Goal: Check status: Check status

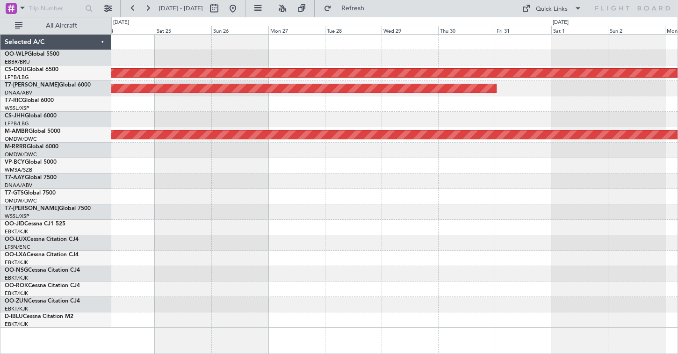
click at [477, 26] on div "Planned Maint London (Biggin Hill) AOG Maint Dubai (Al Maktoum Intl) Planned Ma…" at bounding box center [339, 185] width 678 height 337
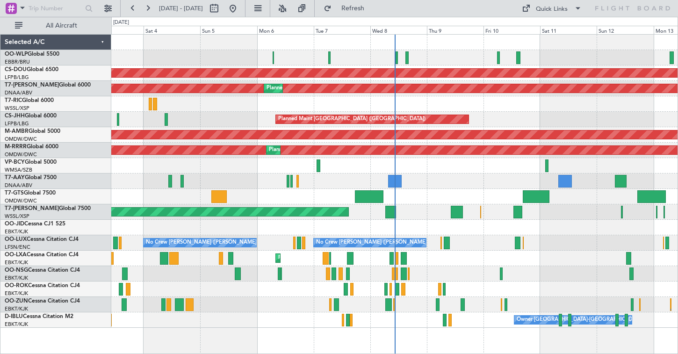
click at [359, 71] on div "Planned Maint Milan (Linate) Planned Maint [GEOGRAPHIC_DATA] ([GEOGRAPHIC_DATA]…" at bounding box center [394, 181] width 566 height 293
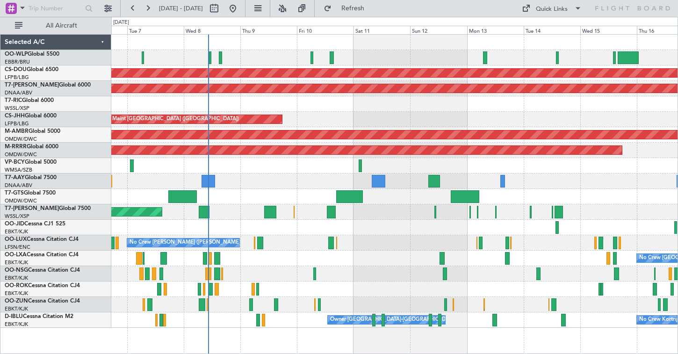
click at [302, 80] on div "Planned Maint London ([GEOGRAPHIC_DATA]) AOG Maint [GEOGRAPHIC_DATA] (Al Maktou…" at bounding box center [394, 181] width 566 height 293
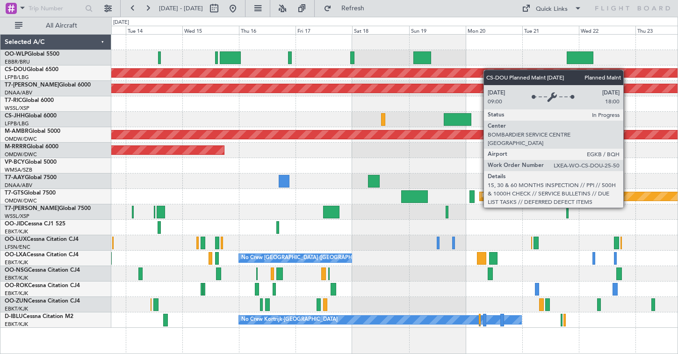
click at [463, 76] on div "Planned Maint London ([GEOGRAPHIC_DATA]) AOG Maint [GEOGRAPHIC_DATA] (Al Maktou…" at bounding box center [394, 181] width 566 height 293
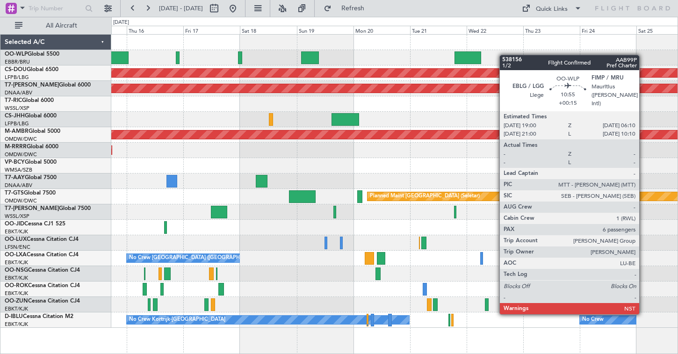
click at [360, 82] on div "Planned Maint London ([GEOGRAPHIC_DATA]) AOG Maint [GEOGRAPHIC_DATA] (Al Maktou…" at bounding box center [394, 181] width 566 height 293
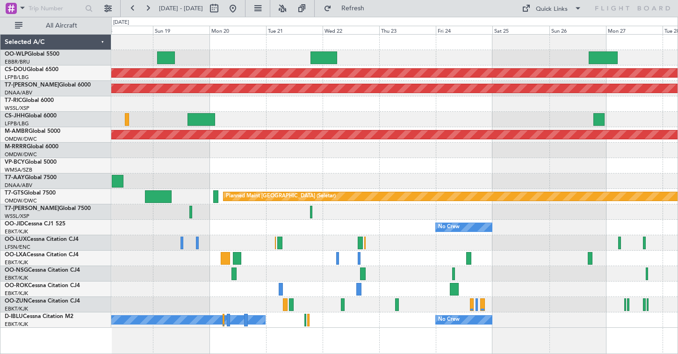
click at [22, 121] on div "Planned Maint London ([GEOGRAPHIC_DATA]) AOG Maint [GEOGRAPHIC_DATA] (Al Maktou…" at bounding box center [339, 185] width 678 height 337
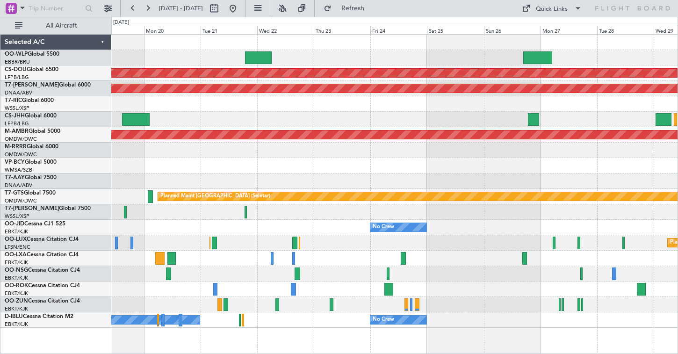
click at [417, 112] on div at bounding box center [394, 119] width 566 height 15
